Goal: Transaction & Acquisition: Download file/media

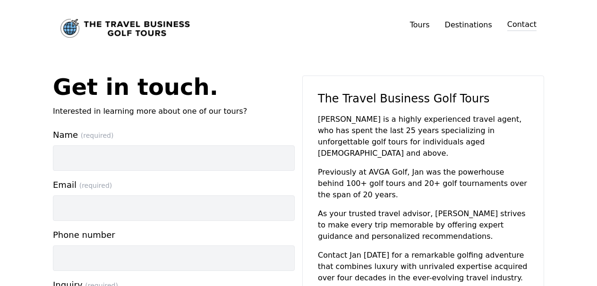
click at [136, 20] on img "Link to home page" at bounding box center [124, 28] width 129 height 19
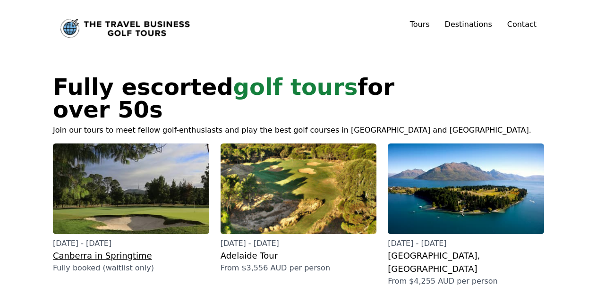
click at [105, 180] on img at bounding box center [131, 189] width 156 height 91
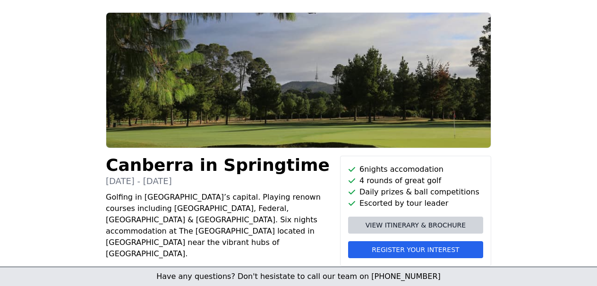
scroll to position [59, 0]
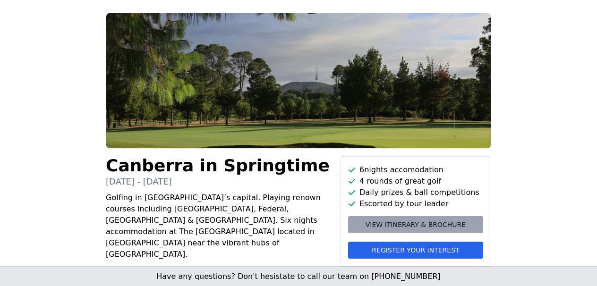
click at [432, 226] on span "View itinerary & brochure" at bounding box center [416, 224] width 100 height 9
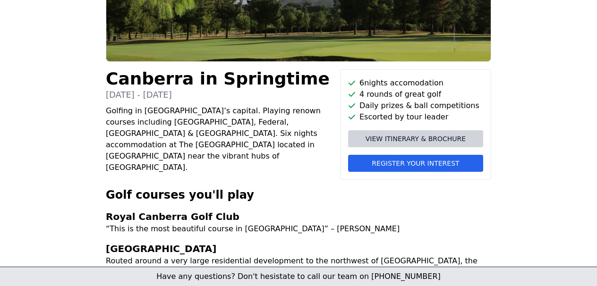
scroll to position [168, 0]
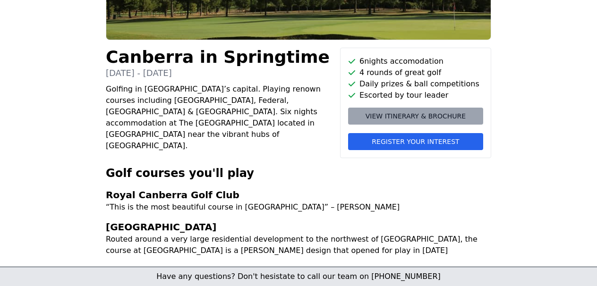
click at [418, 120] on link "View itinerary & brochure" at bounding box center [415, 116] width 135 height 17
